Goal: Browse casually: Explore the website without a specific task or goal

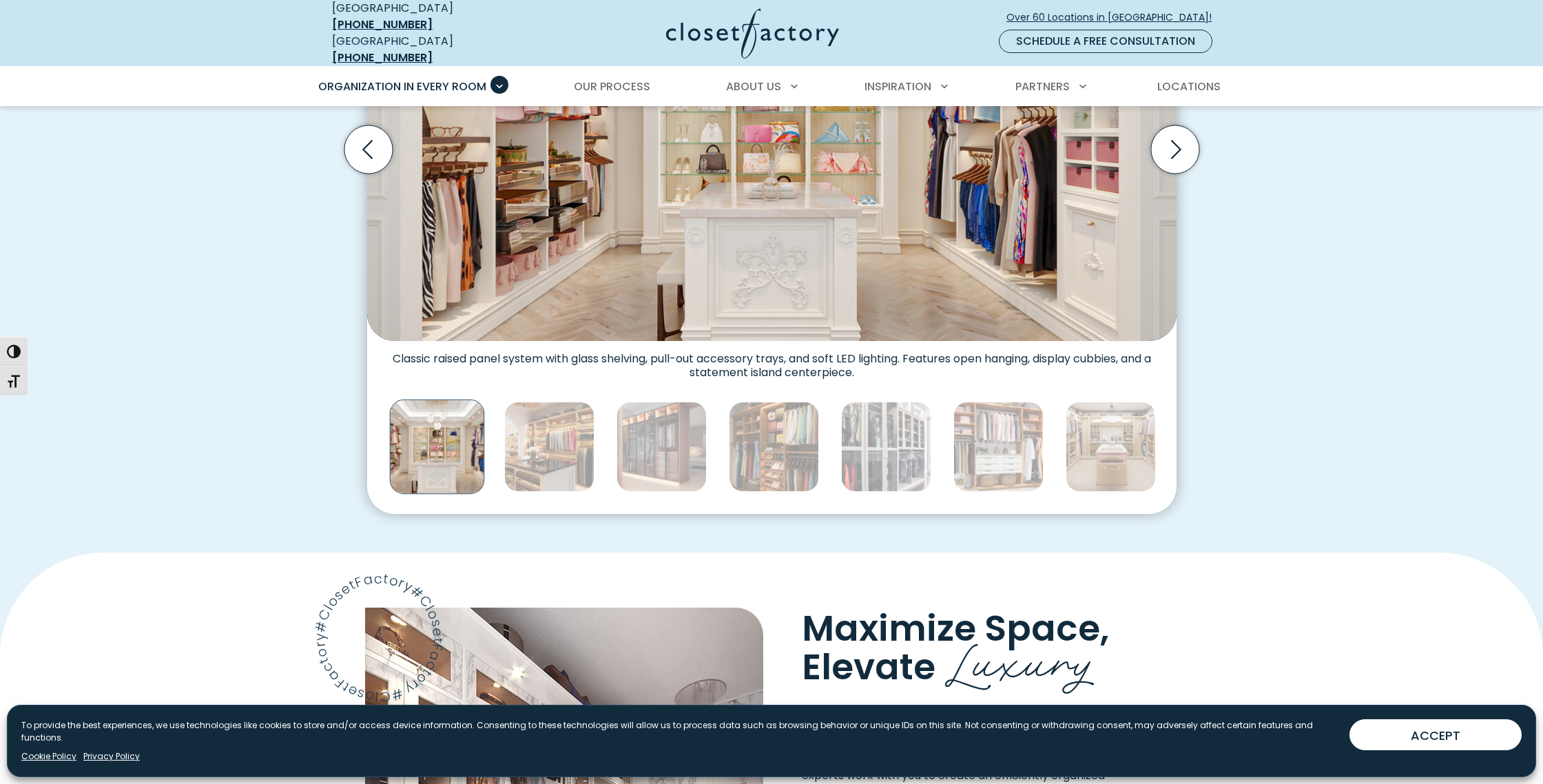
scroll to position [630, 0]
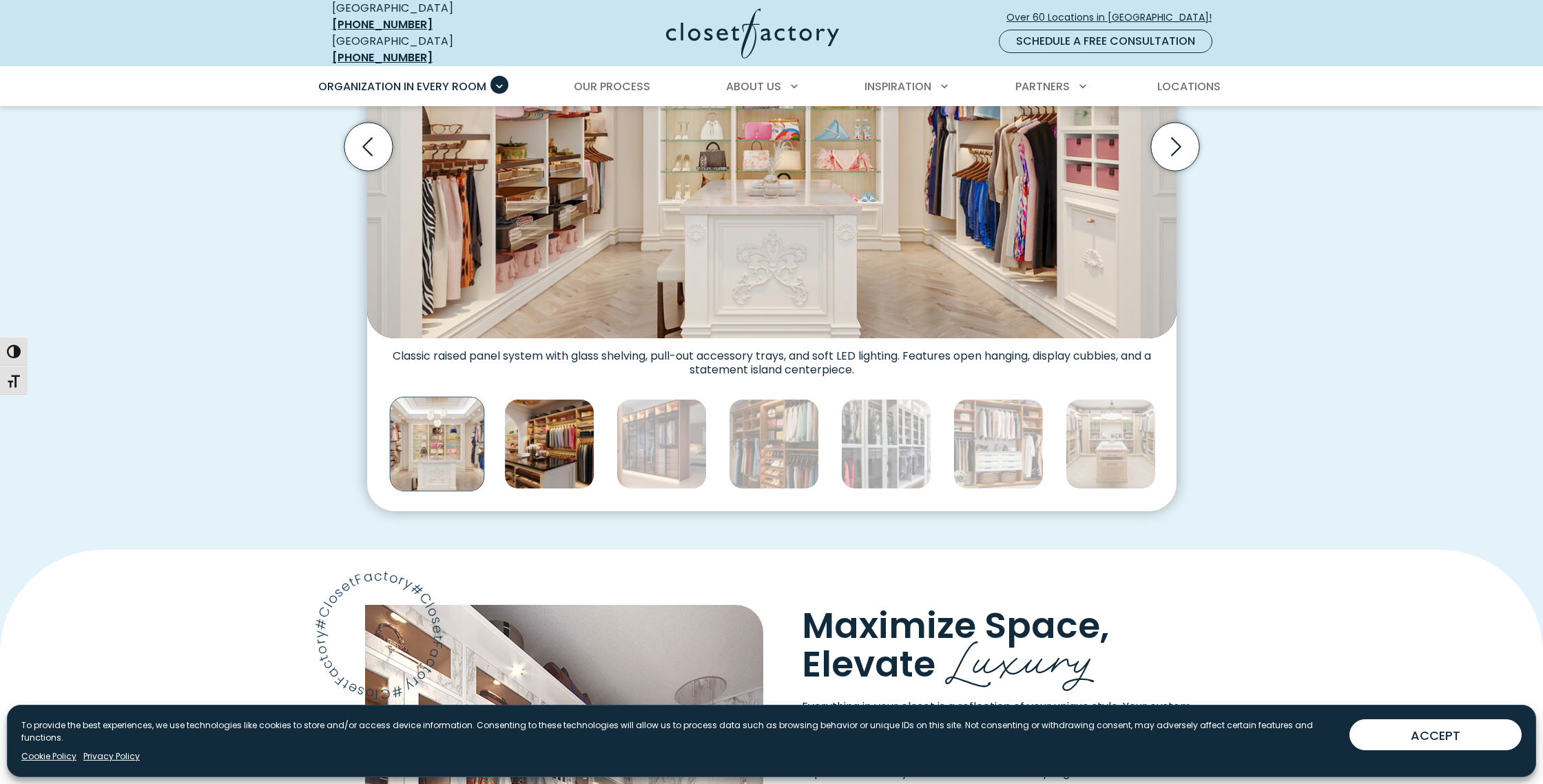
click at [559, 437] on img "Thumbnail Gallery" at bounding box center [549, 444] width 90 height 90
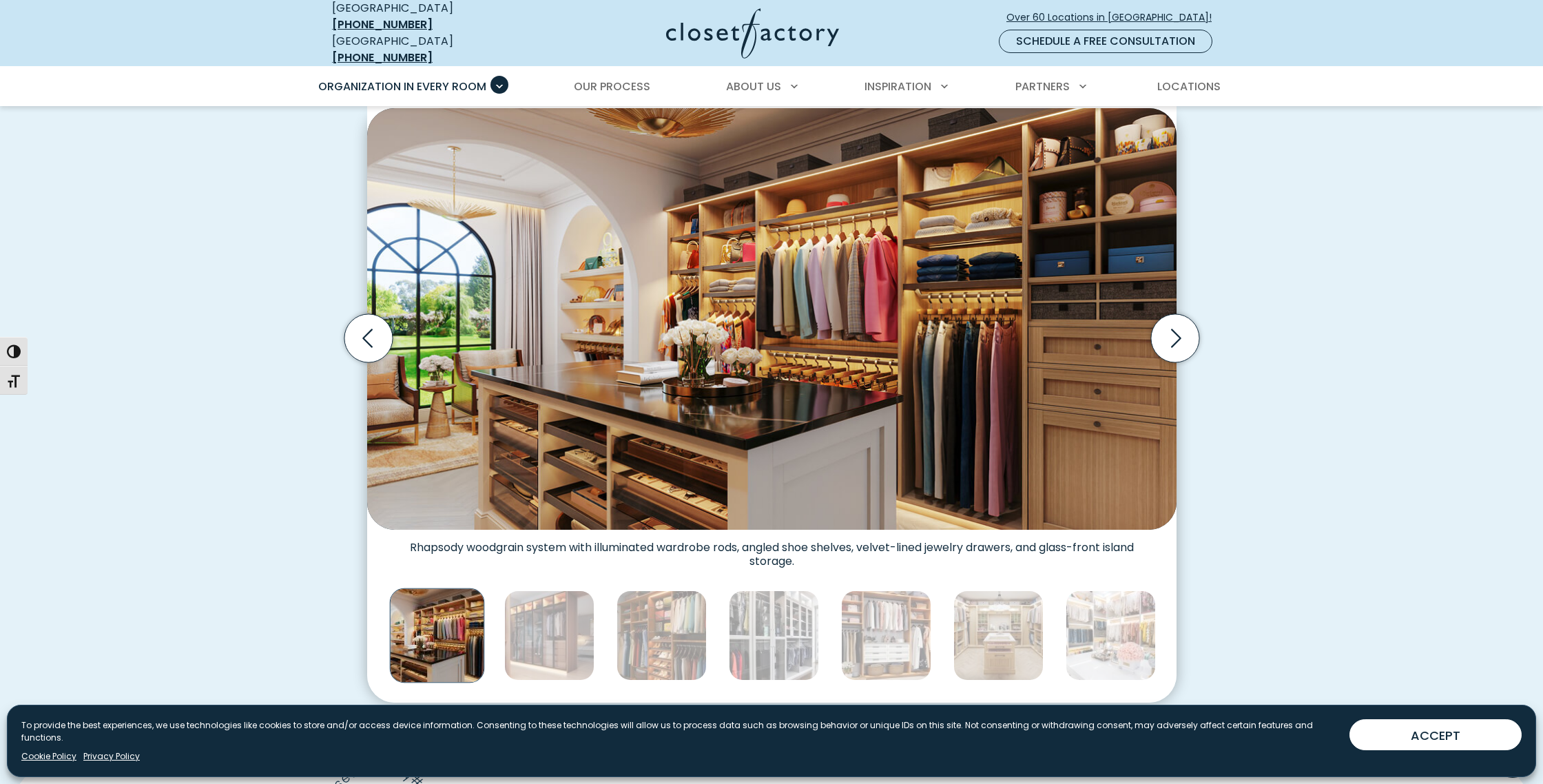
scroll to position [432, 0]
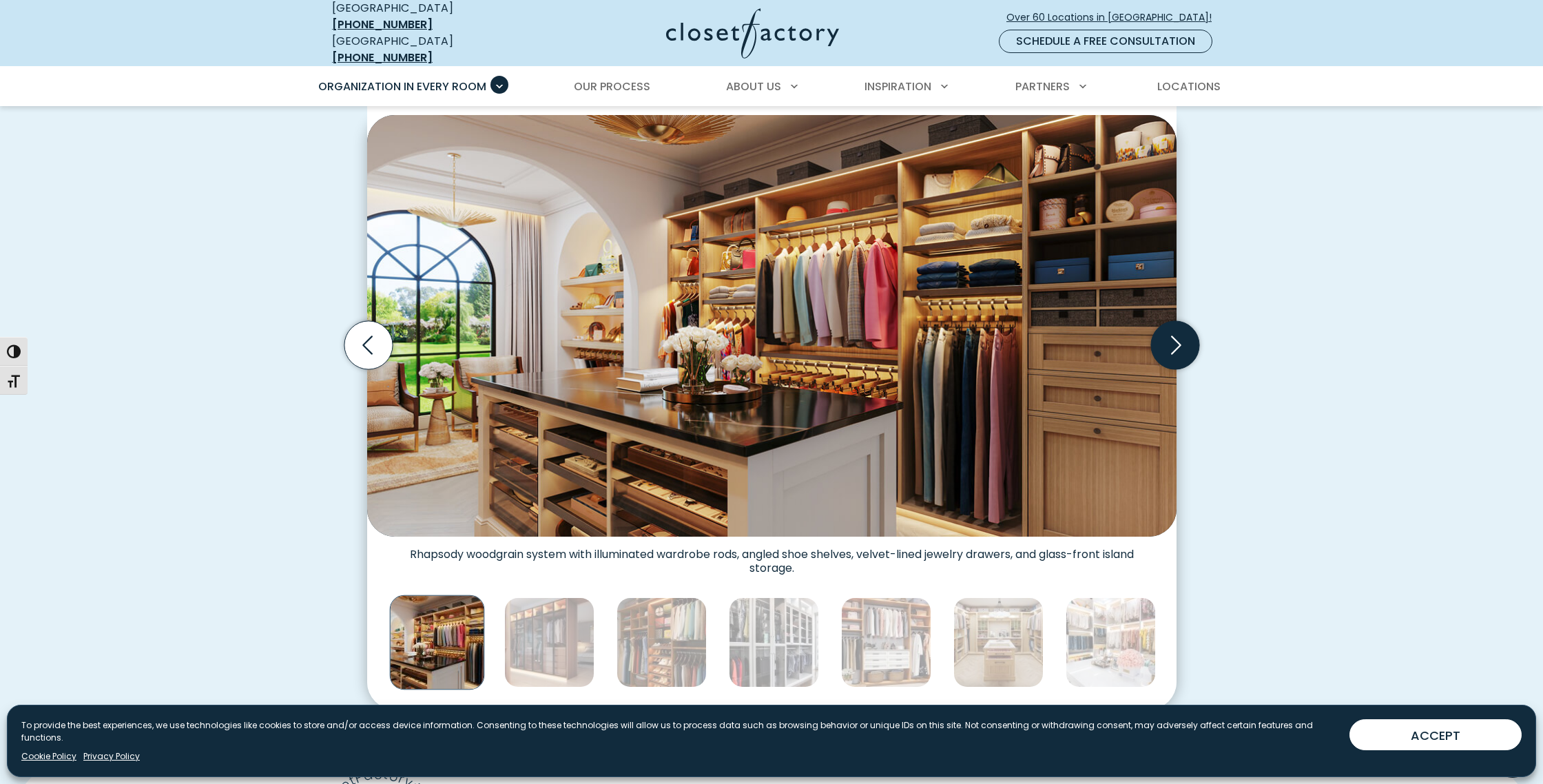
click at [1169, 337] on icon "Next slide" at bounding box center [1174, 345] width 48 height 48
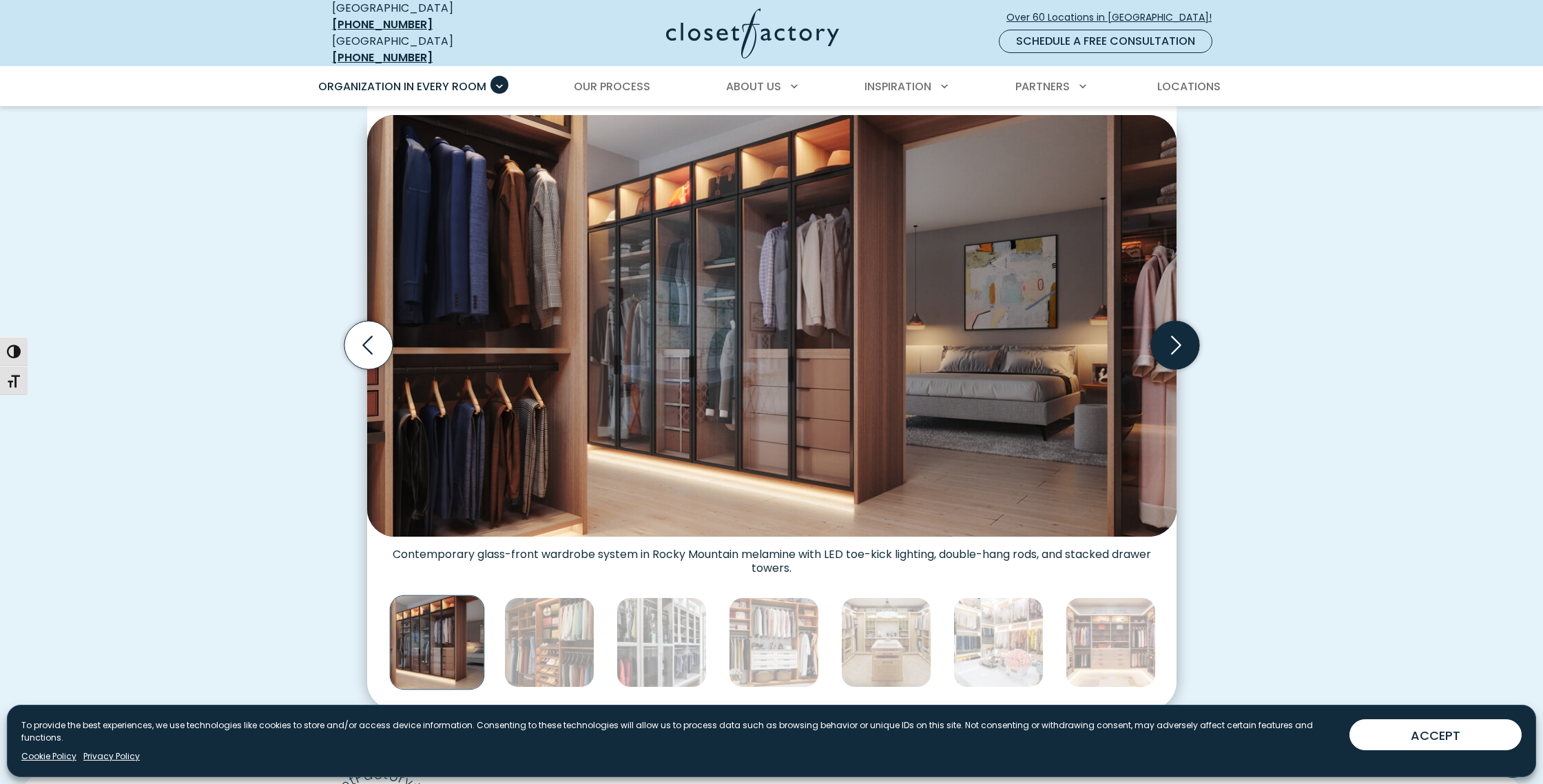
click at [1169, 337] on icon "Next slide" at bounding box center [1174, 345] width 48 height 48
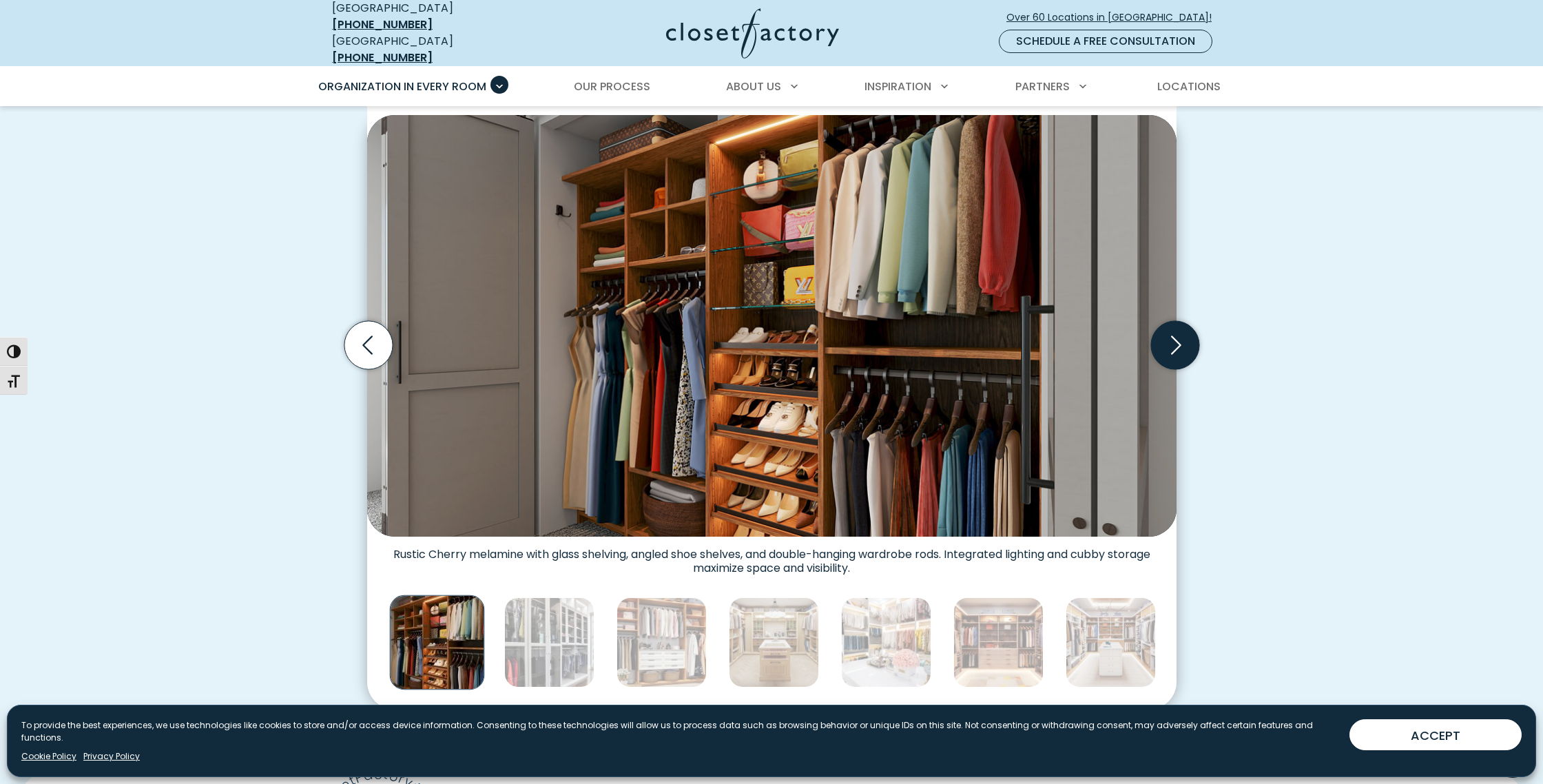
click at [1169, 337] on icon "Next slide" at bounding box center [1174, 345] width 48 height 48
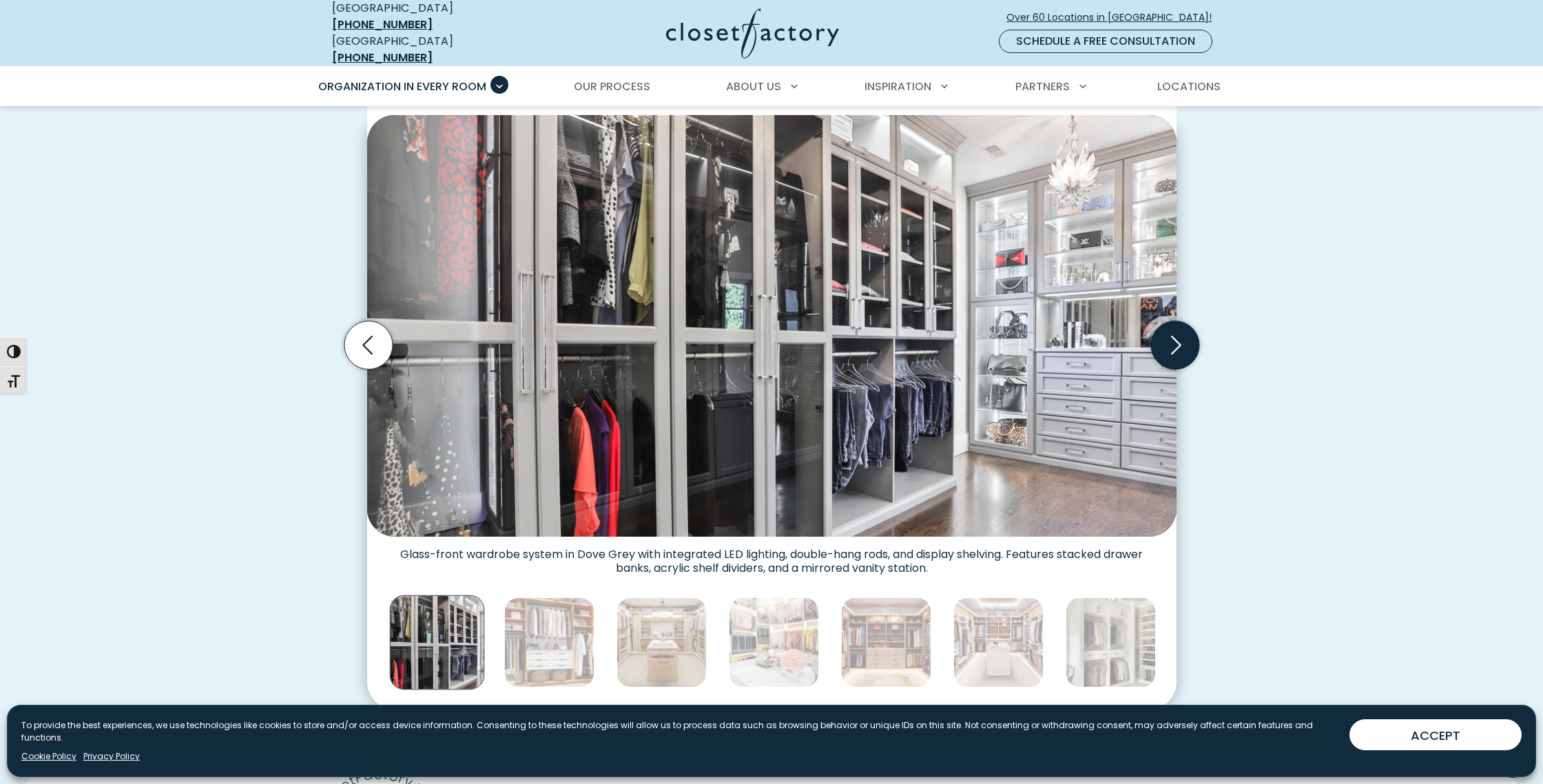
click at [1169, 337] on icon "Next slide" at bounding box center [1174, 345] width 48 height 48
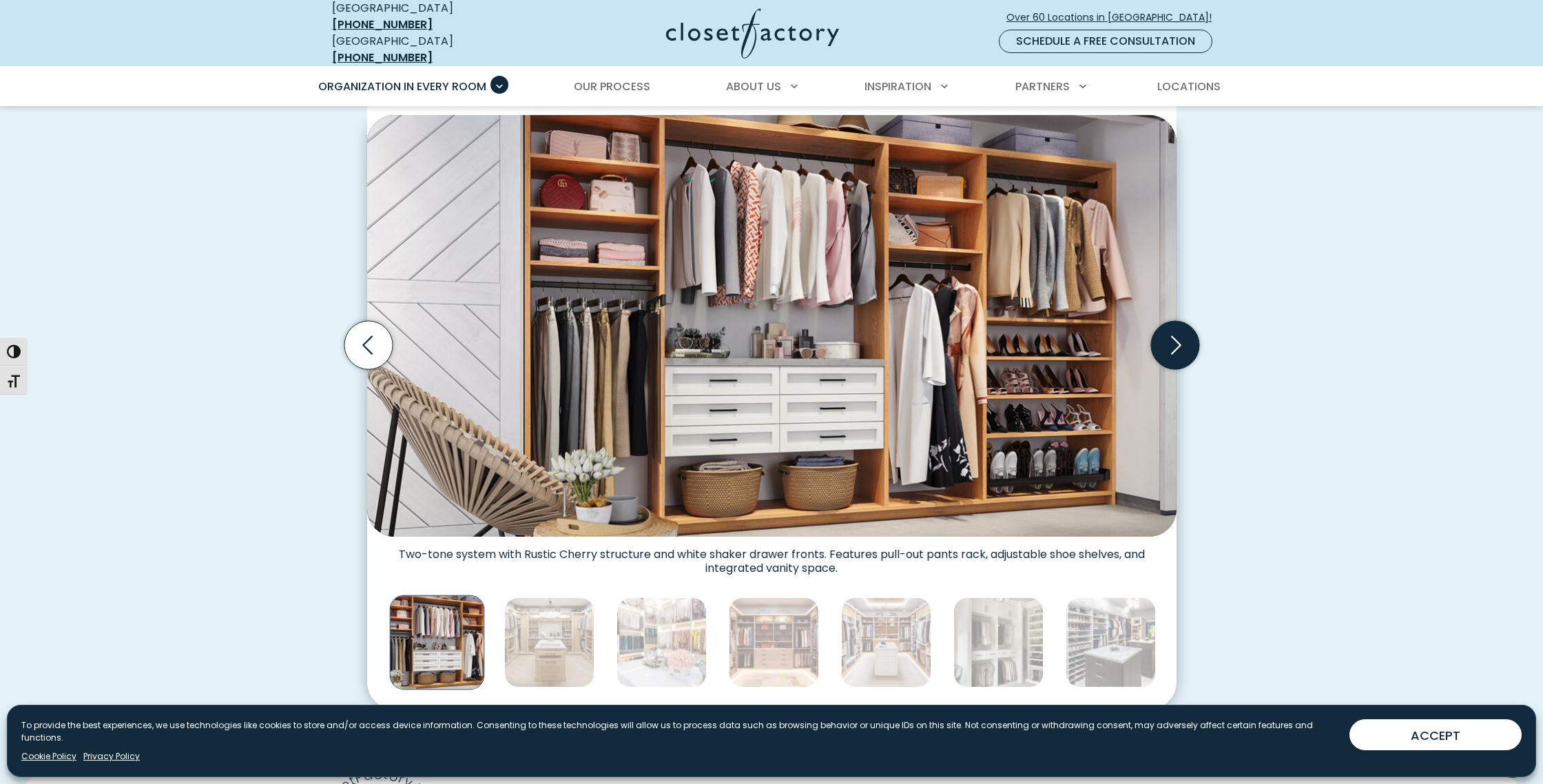
click at [1168, 337] on icon "Next slide" at bounding box center [1174, 345] width 48 height 48
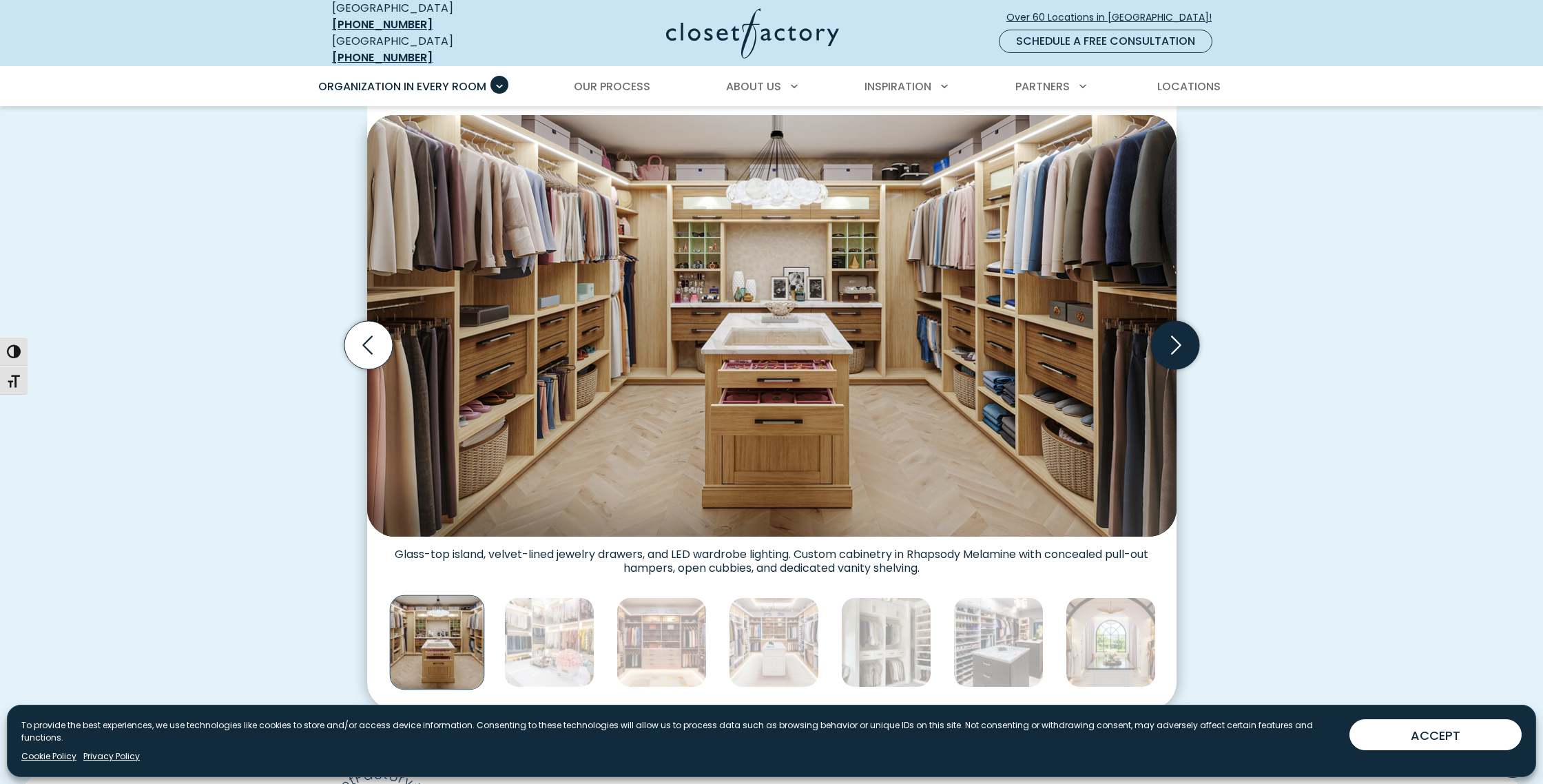
click at [1168, 337] on icon "Next slide" at bounding box center [1174, 345] width 48 height 48
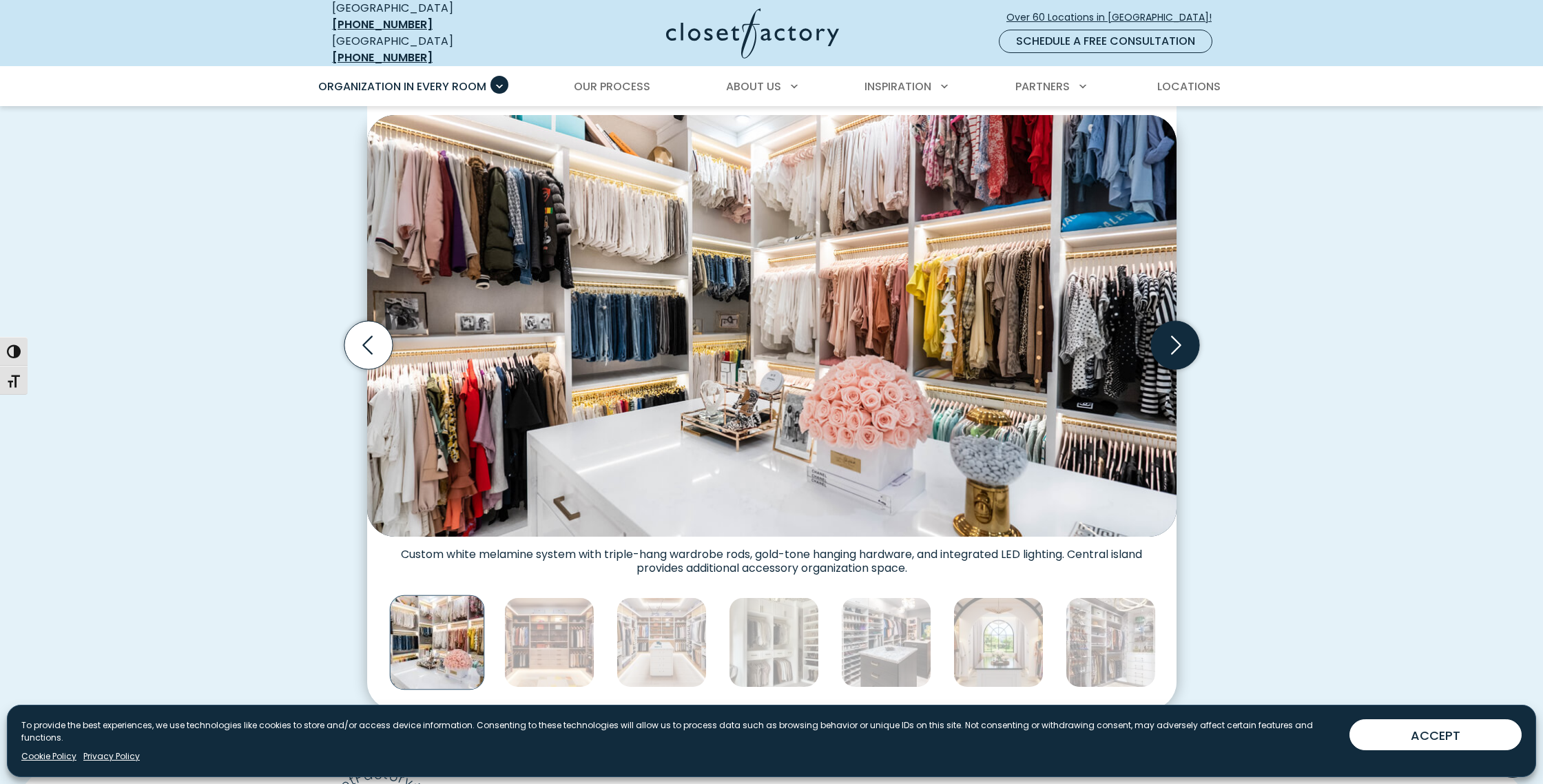
click at [1168, 337] on icon "Next slide" at bounding box center [1174, 345] width 48 height 48
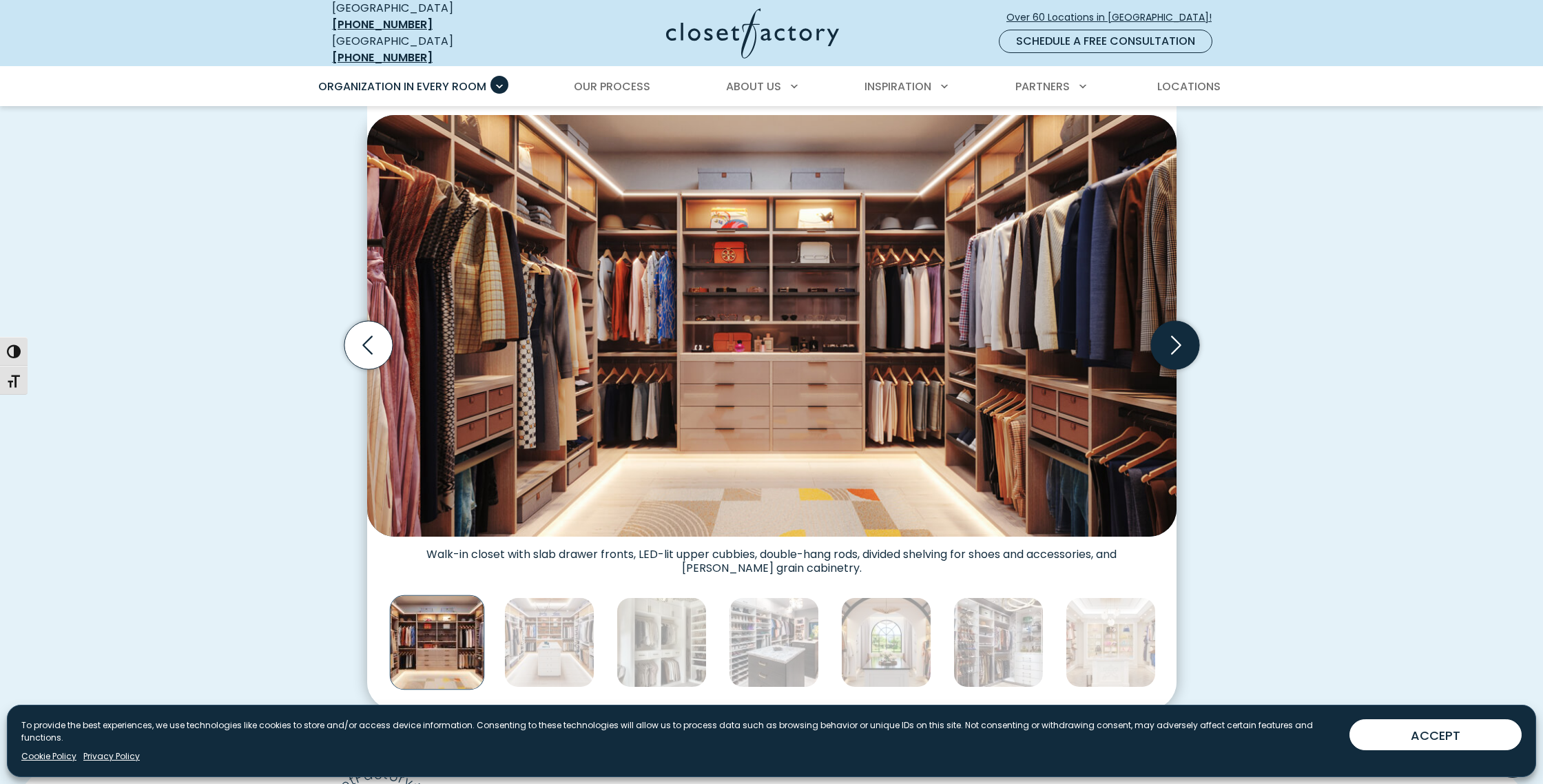
click at [1168, 337] on icon "Next slide" at bounding box center [1174, 345] width 48 height 48
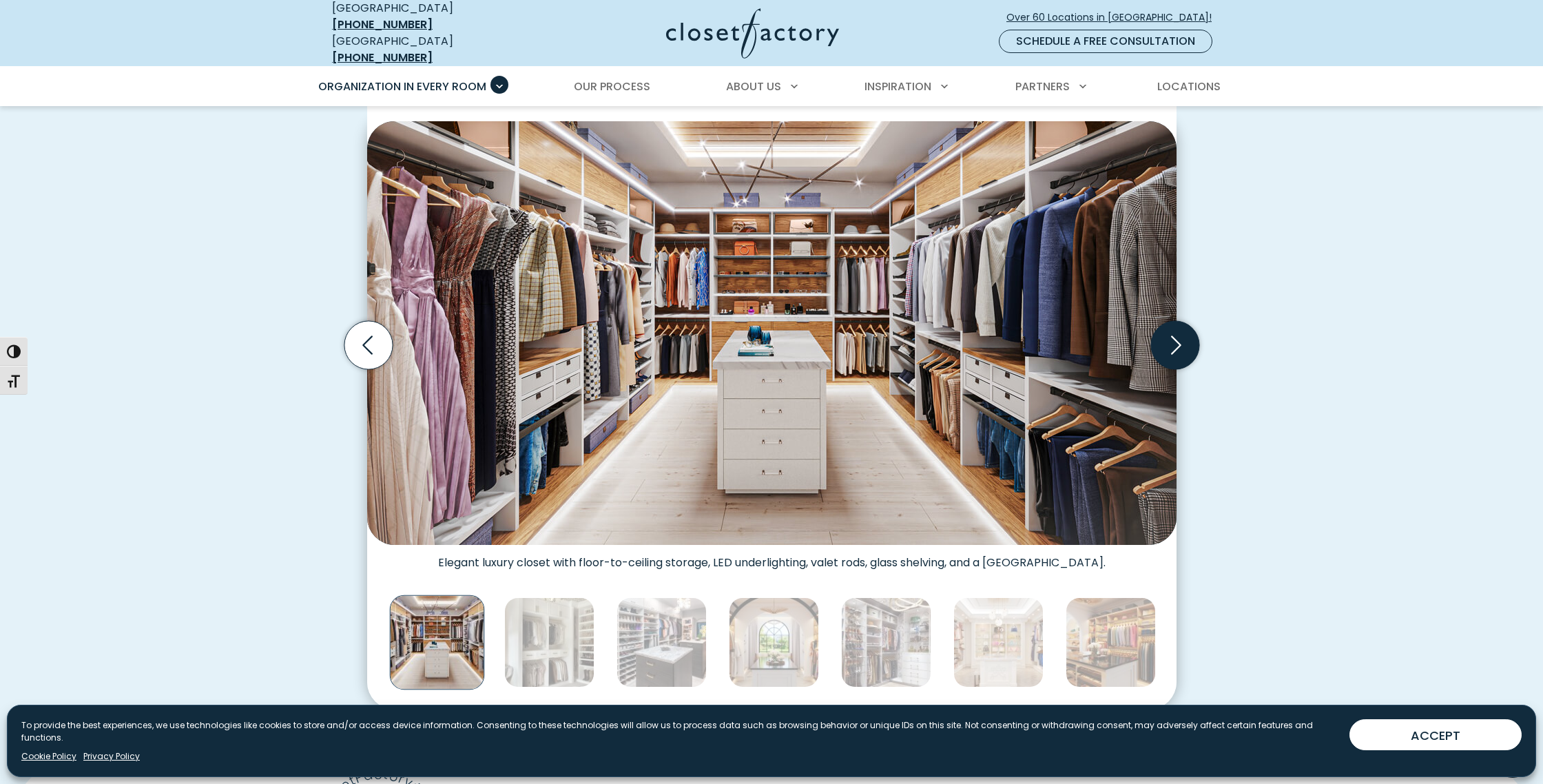
click at [1168, 337] on icon "Next slide" at bounding box center [1174, 345] width 48 height 48
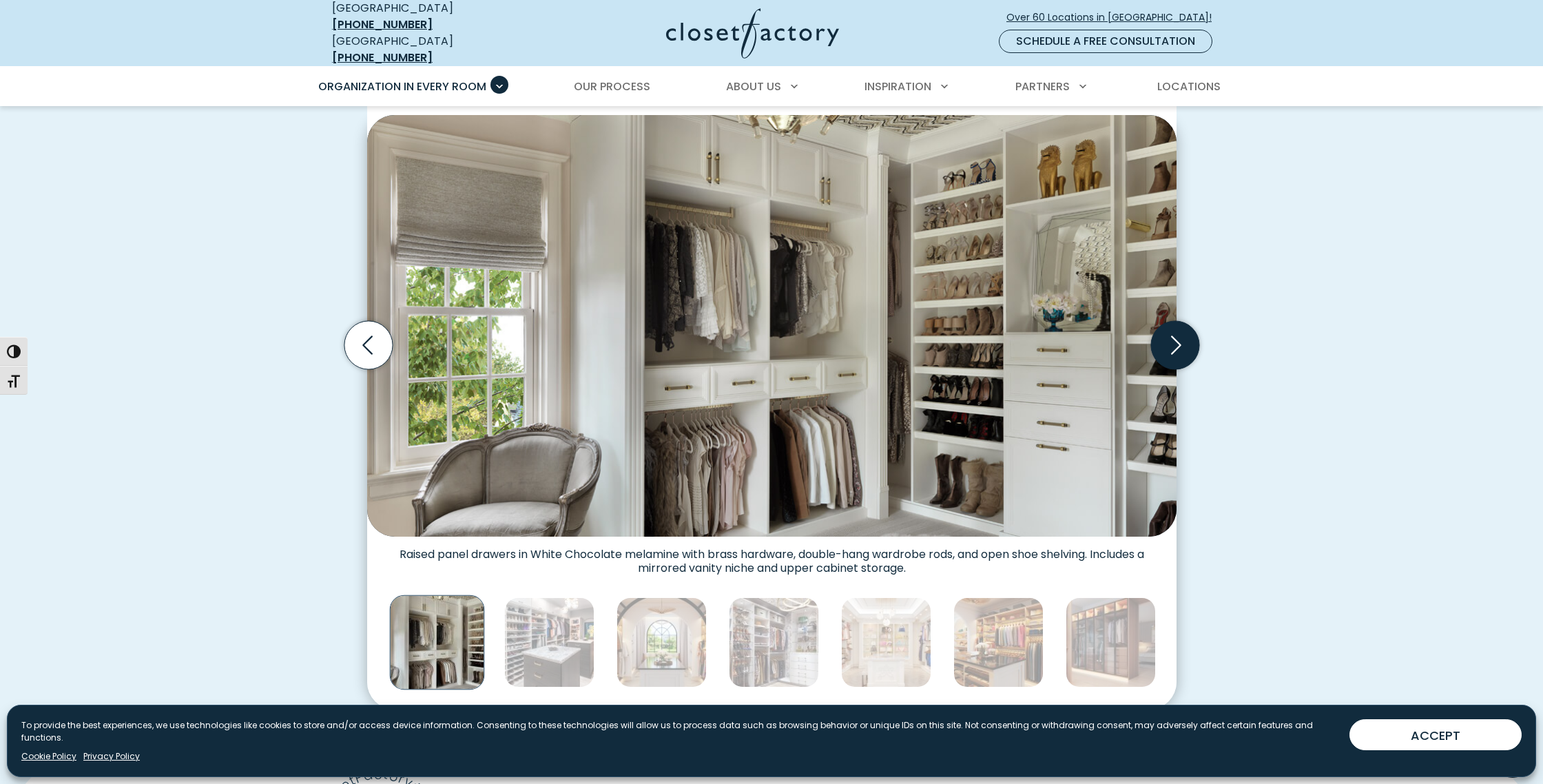
click at [1168, 337] on icon "Next slide" at bounding box center [1174, 345] width 48 height 48
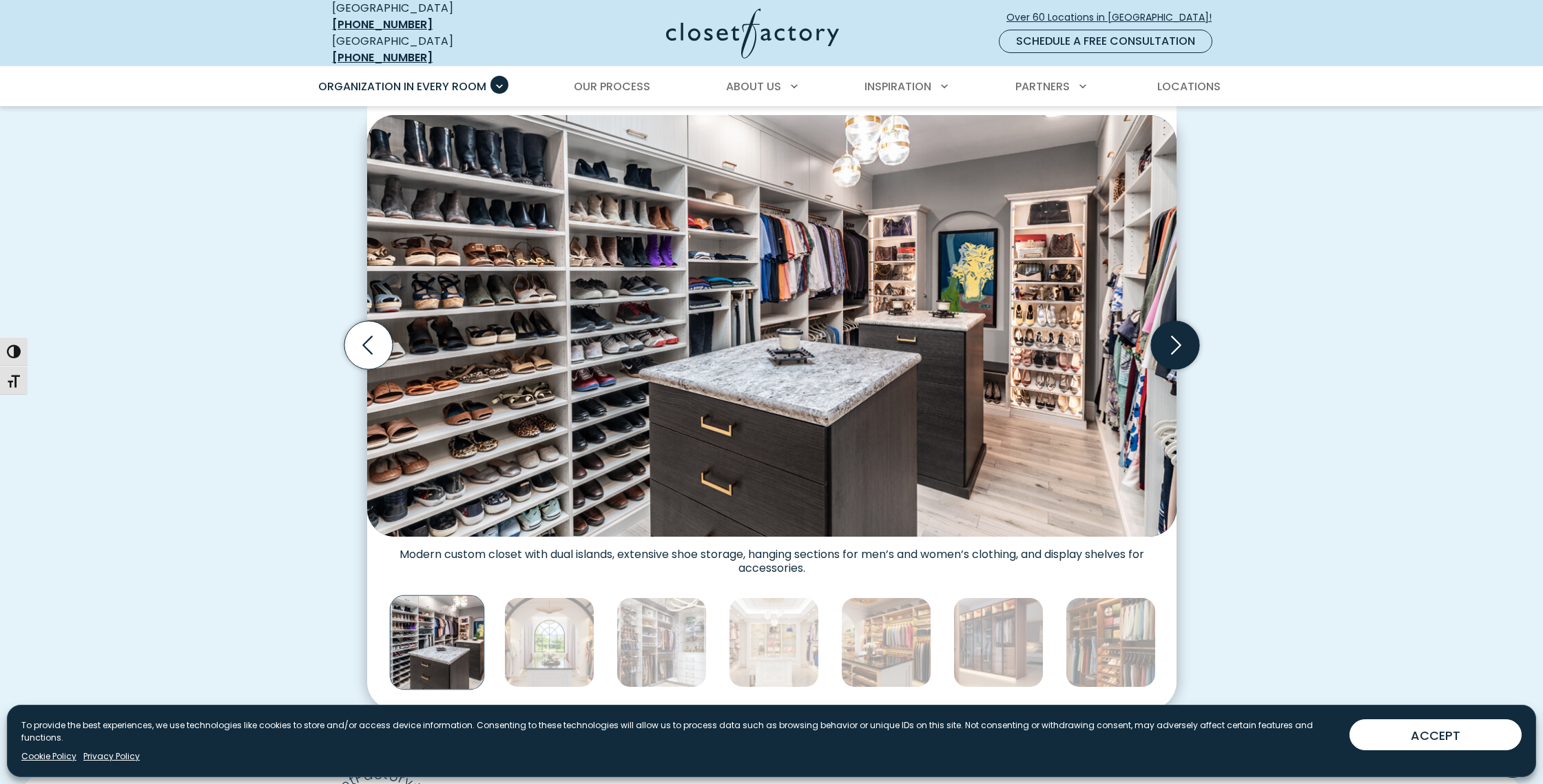
click at [1168, 337] on icon "Next slide" at bounding box center [1174, 345] width 48 height 48
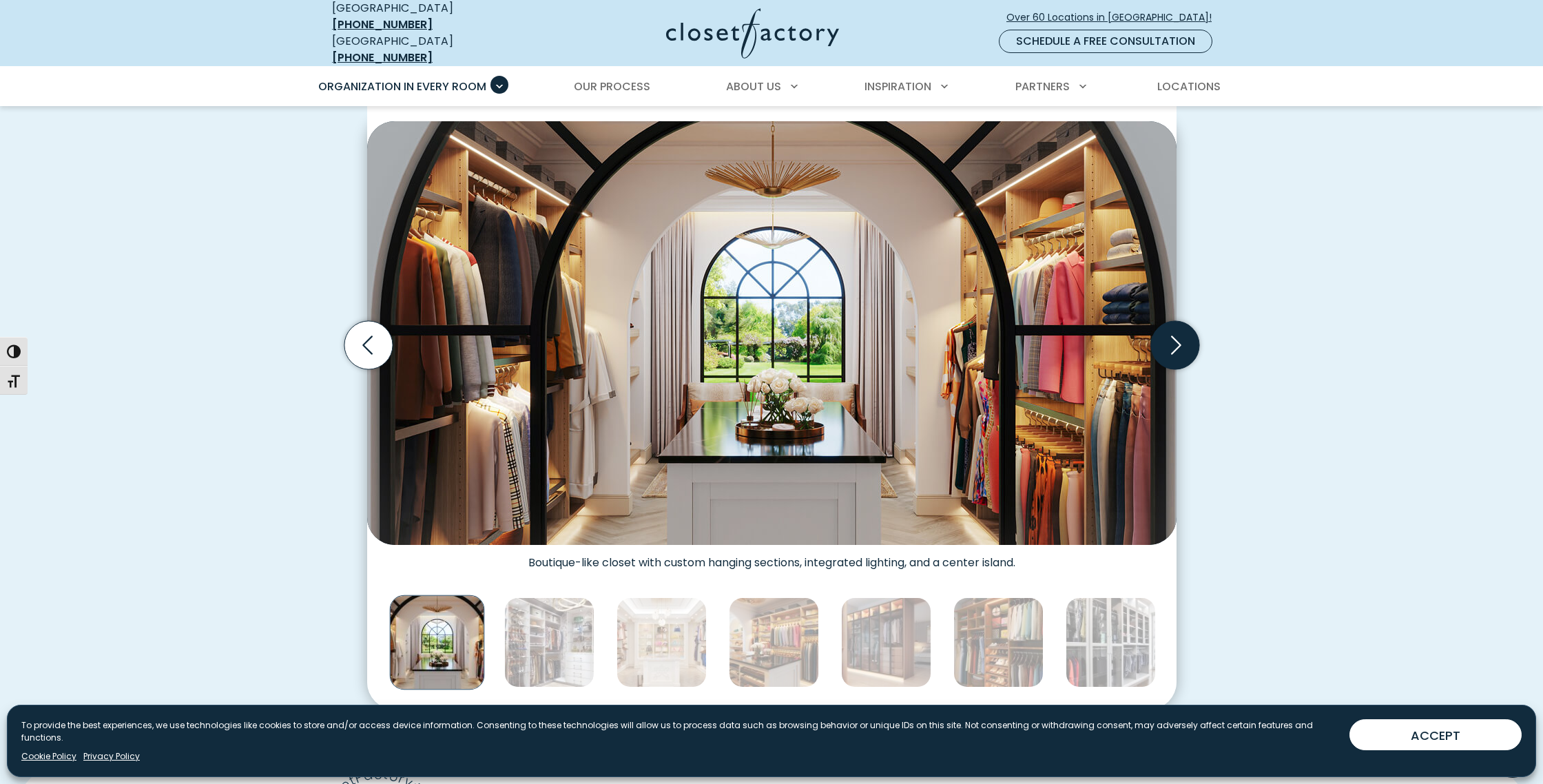
click at [1168, 338] on icon "Next slide" at bounding box center [1174, 345] width 48 height 48
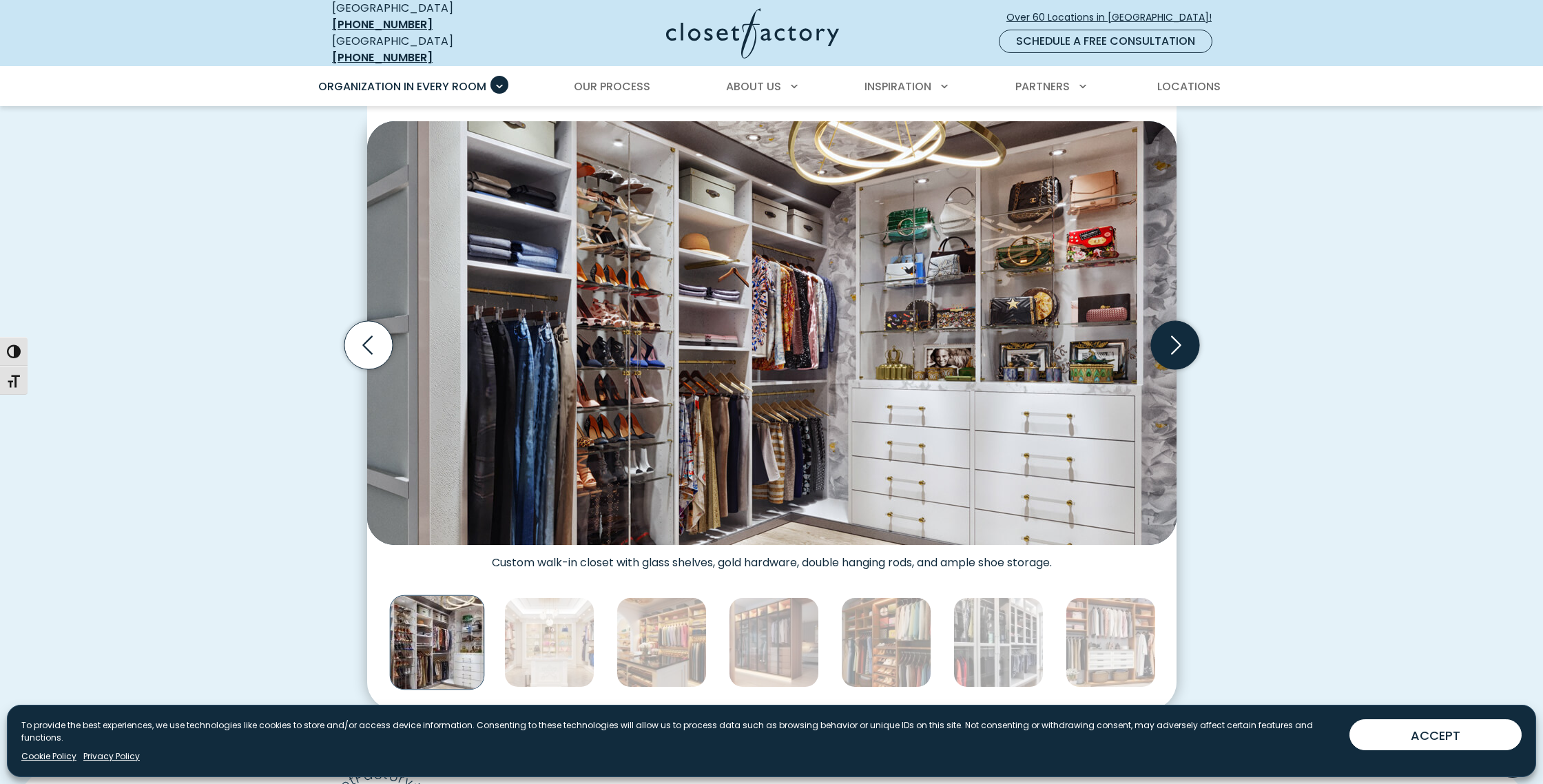
click at [1168, 338] on icon "Next slide" at bounding box center [1174, 345] width 48 height 48
